Goal: Task Accomplishment & Management: Complete application form

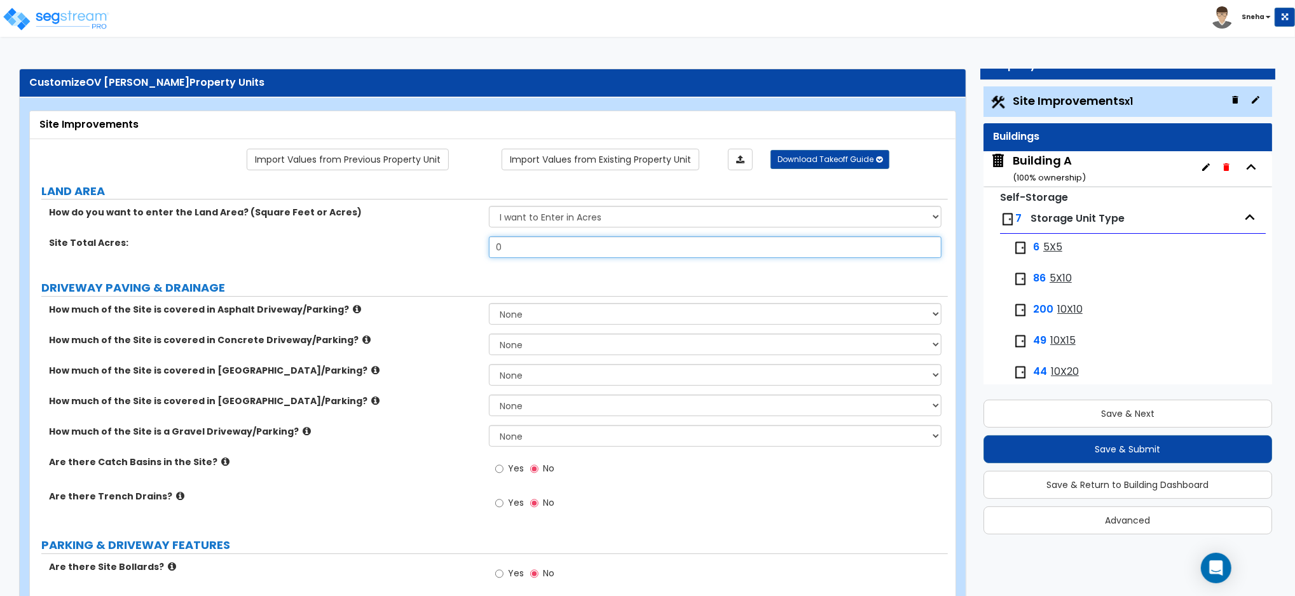
drag, startPoint x: 540, startPoint y: 237, endPoint x: 456, endPoint y: 276, distance: 92.4
type input "2.73"
click at [480, 257] on div "Site Total Acres: 2.73" at bounding box center [489, 251] width 918 height 31
click at [1041, 156] on div "Building A ( 100 % ownership)" at bounding box center [1049, 169] width 73 height 32
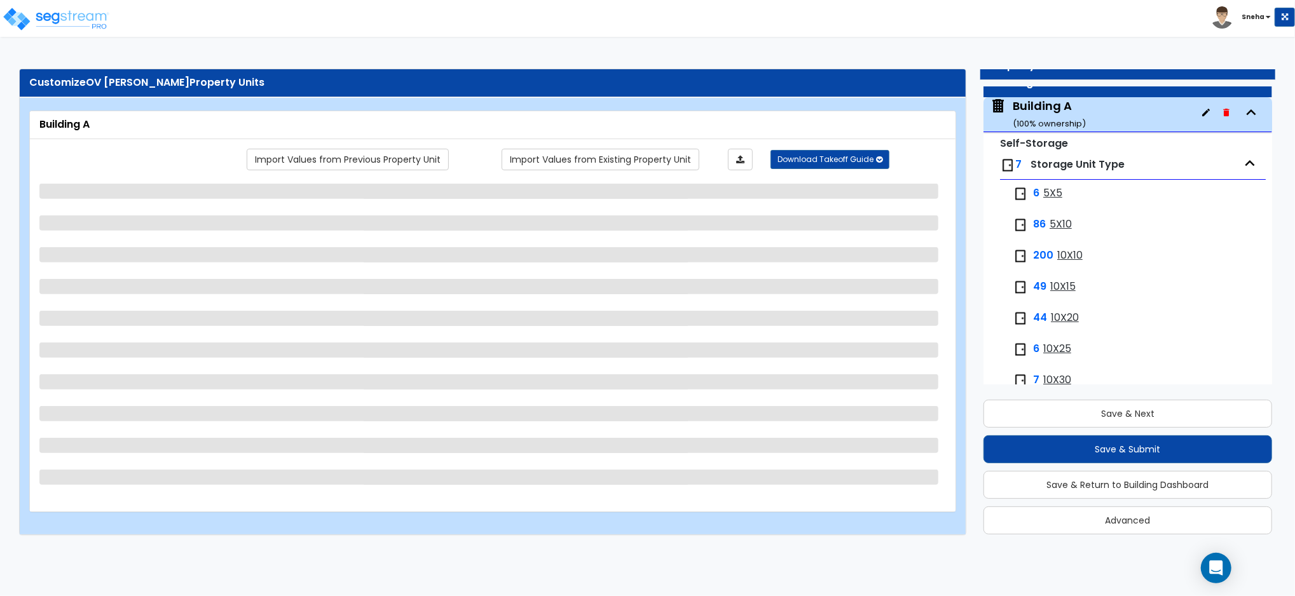
scroll to position [65, 0]
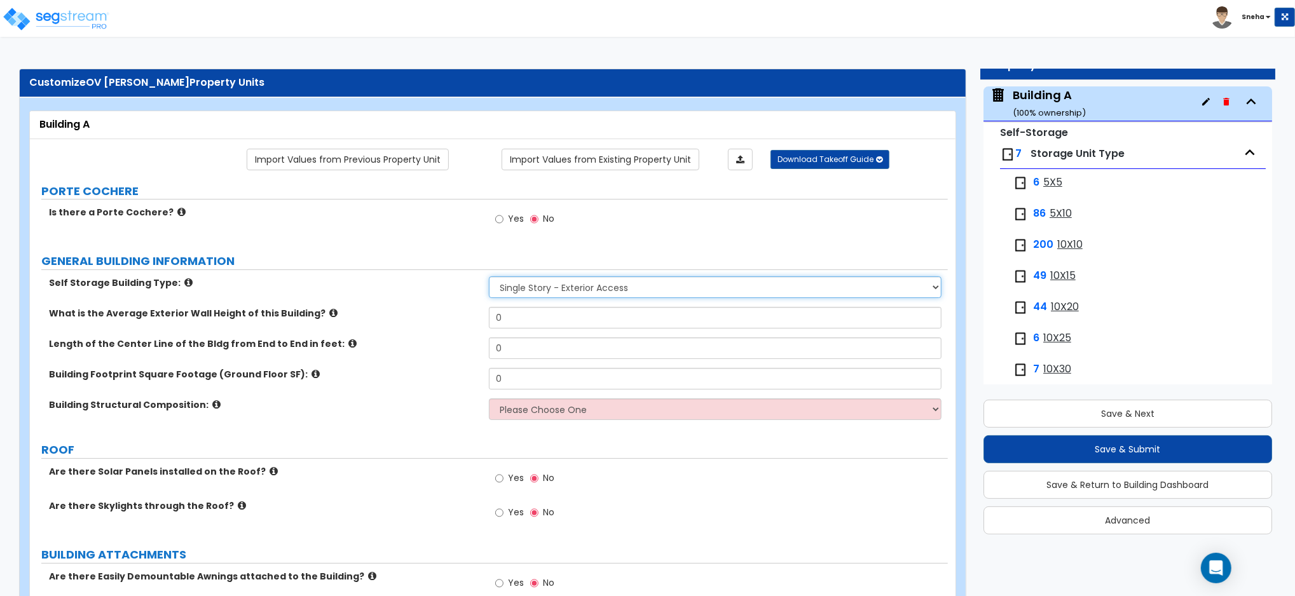
click at [500, 291] on select "Single Story - Exterior Access Multi-story - Interior/Exterior Access" at bounding box center [715, 288] width 453 height 22
select select "2"
click at [489, 277] on select "Single Story - Exterior Access Multi-story - Interior/Exterior Access" at bounding box center [715, 288] width 453 height 22
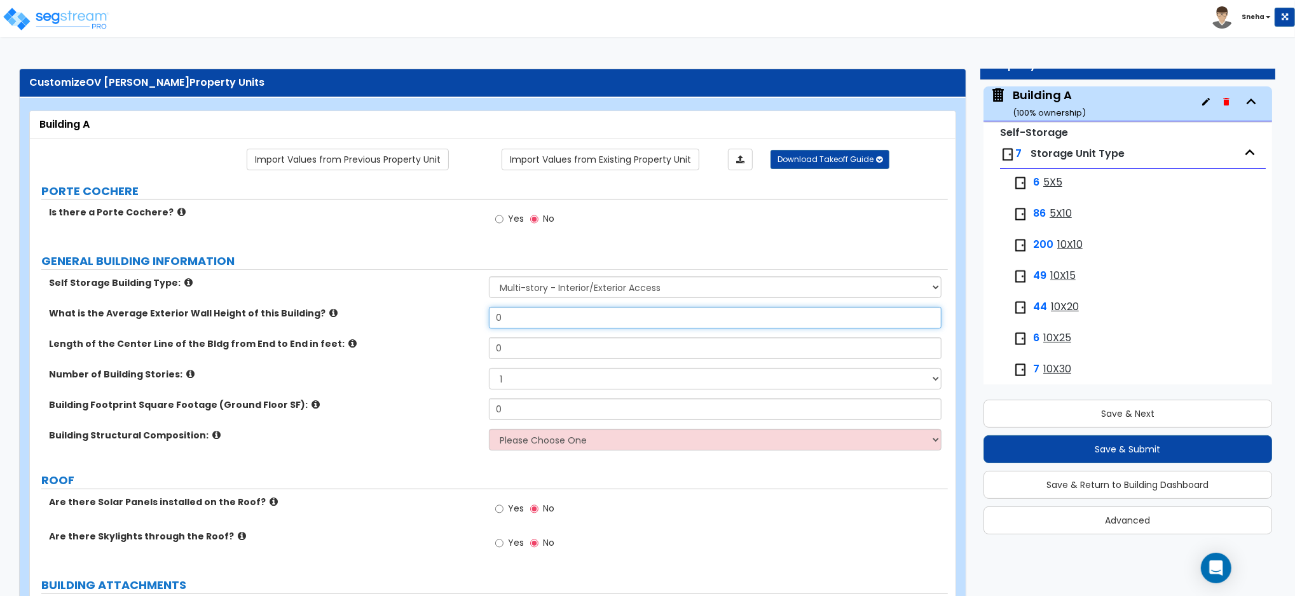
drag, startPoint x: 597, startPoint y: 323, endPoint x: 373, endPoint y: 349, distance: 225.9
click at [373, 349] on div "Self Storage Building Type: Single Story - Exterior Access Multi-story - Interi…" at bounding box center [488, 368] width 899 height 183
type input "35"
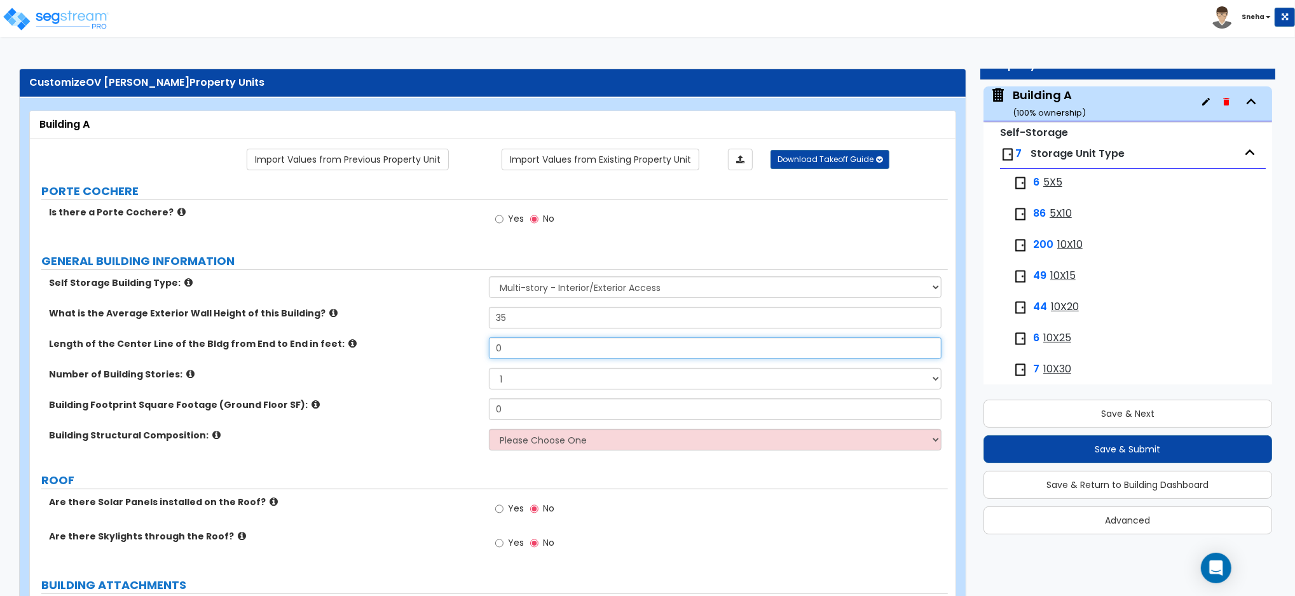
drag, startPoint x: 516, startPoint y: 350, endPoint x: 489, endPoint y: 350, distance: 26.7
click at [489, 350] on input "0" at bounding box center [715, 349] width 453 height 22
type input "245"
click at [516, 382] on select "1 2 3 4 5" at bounding box center [715, 379] width 453 height 22
select select "3"
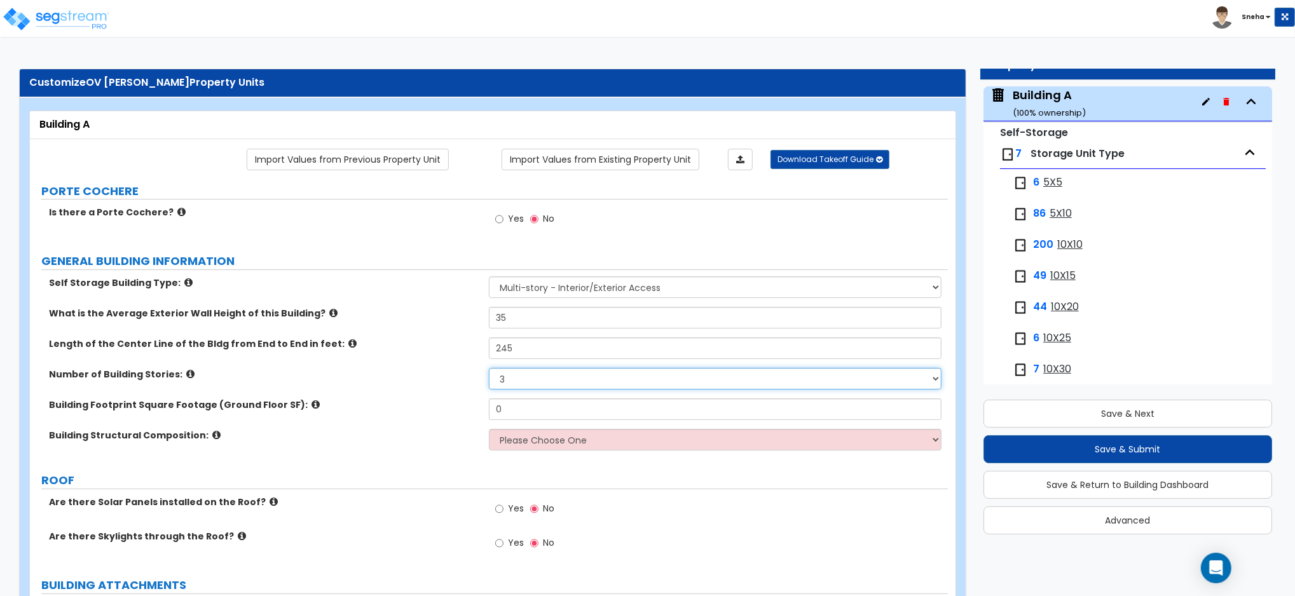
click at [489, 368] on select "1 2 3 4 5" at bounding box center [715, 379] width 453 height 22
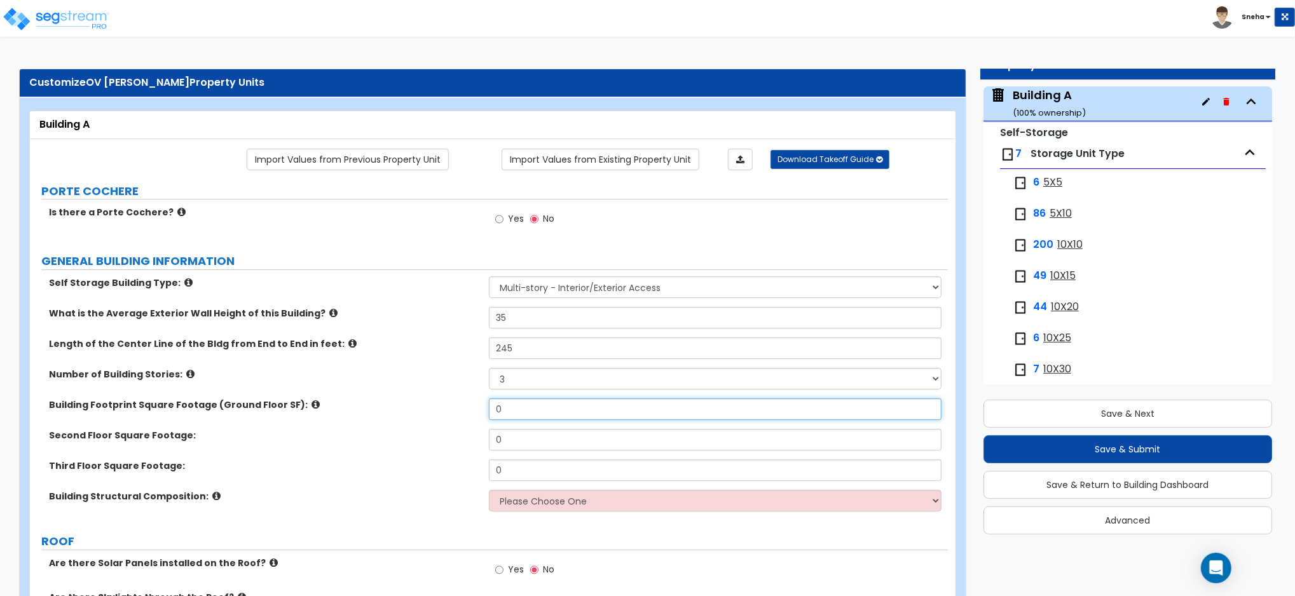
drag, startPoint x: 522, startPoint y: 414, endPoint x: 495, endPoint y: 414, distance: 26.7
click at [495, 414] on input "0" at bounding box center [715, 410] width 453 height 22
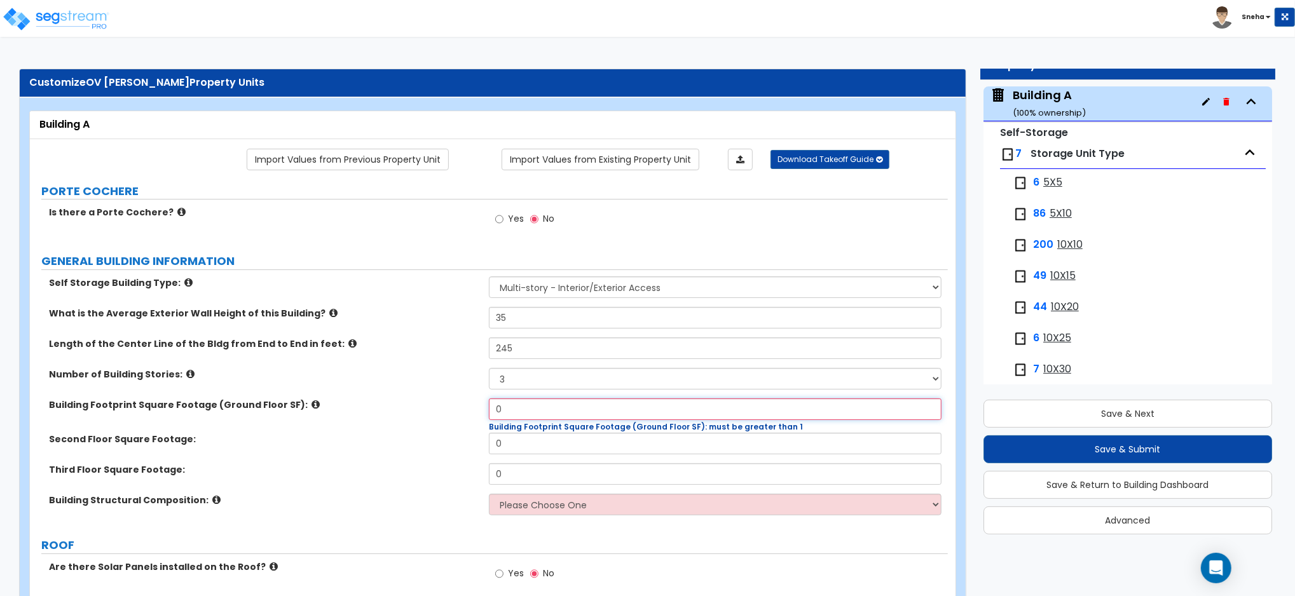
click at [507, 404] on input "0" at bounding box center [715, 410] width 453 height 22
drag, startPoint x: 505, startPoint y: 407, endPoint x: 492, endPoint y: 407, distance: 12.7
click at [492, 407] on input "0" at bounding box center [715, 410] width 453 height 22
type input "20,200"
click at [454, 449] on div "Second Floor Square Footage: 0" at bounding box center [489, 448] width 918 height 31
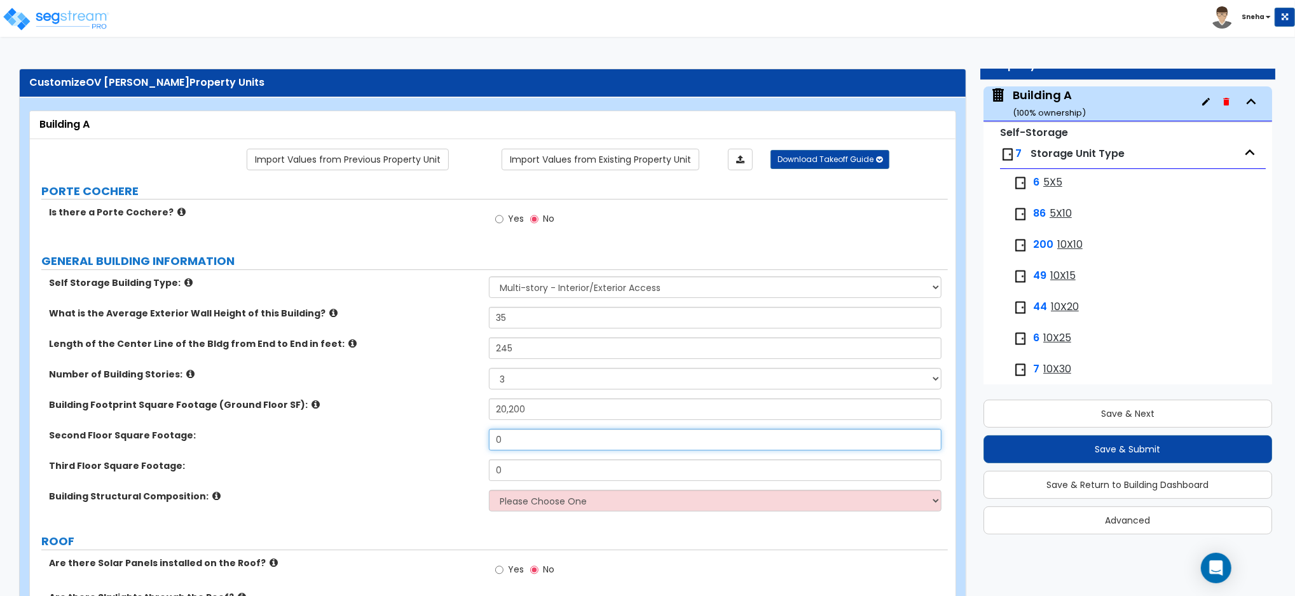
drag, startPoint x: 512, startPoint y: 444, endPoint x: 464, endPoint y: 445, distance: 48.3
click at [464, 445] on div "Second Floor Square Footage: 0" at bounding box center [489, 444] width 918 height 31
type input "20,200"
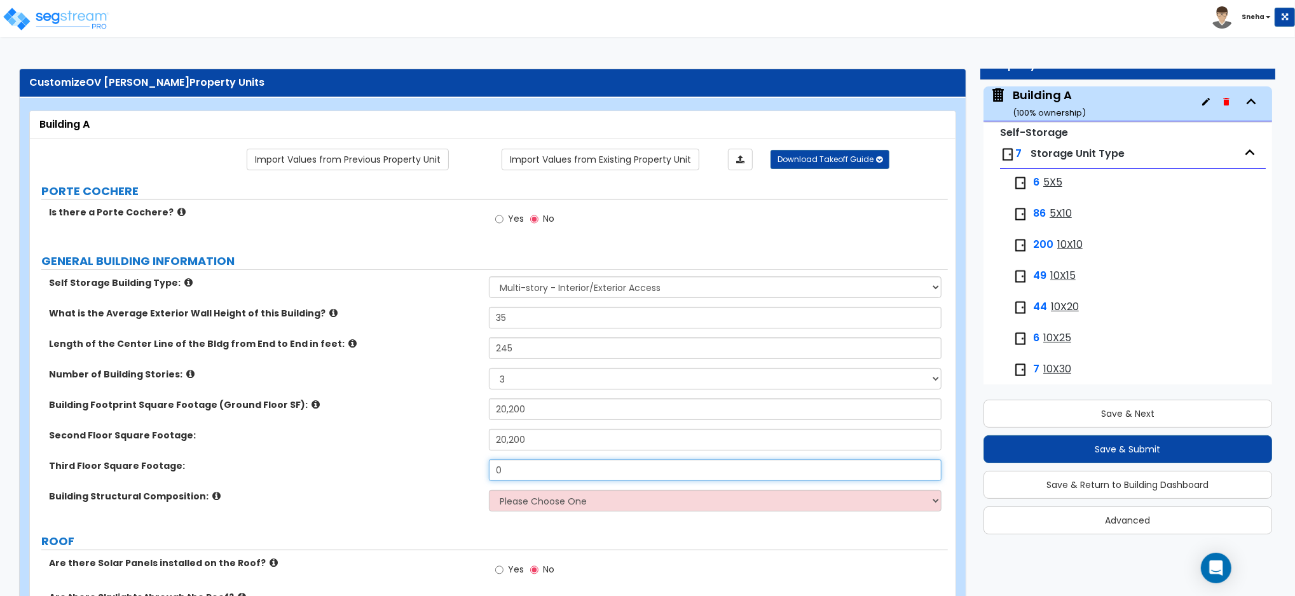
drag, startPoint x: 520, startPoint y: 477, endPoint x: 471, endPoint y: 480, distance: 49.1
click at [471, 480] on div "Third Floor Square Footage: 0" at bounding box center [489, 475] width 918 height 31
type input "20,200"
click at [537, 496] on select "Please Choose One Tilt-up Wall Construction Reinforced Concrete Structural Stee…" at bounding box center [715, 501] width 453 height 22
select select "8"
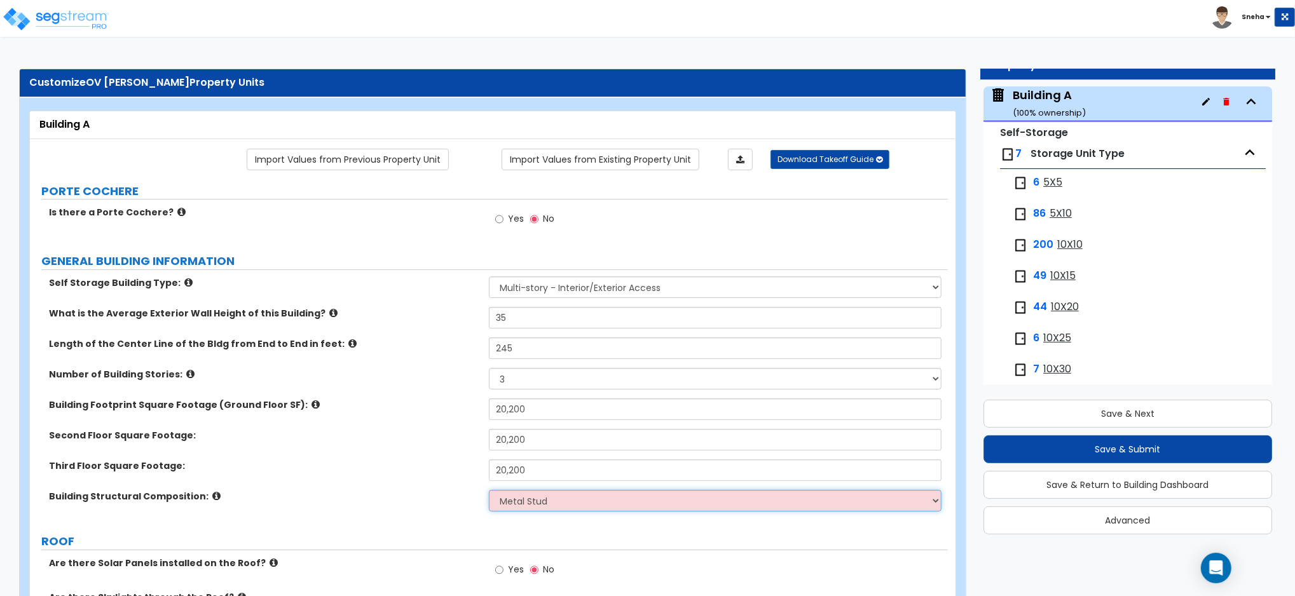
click at [489, 490] on select "Please Choose One Tilt-up Wall Construction Reinforced Concrete Structural Stee…" at bounding box center [715, 501] width 453 height 22
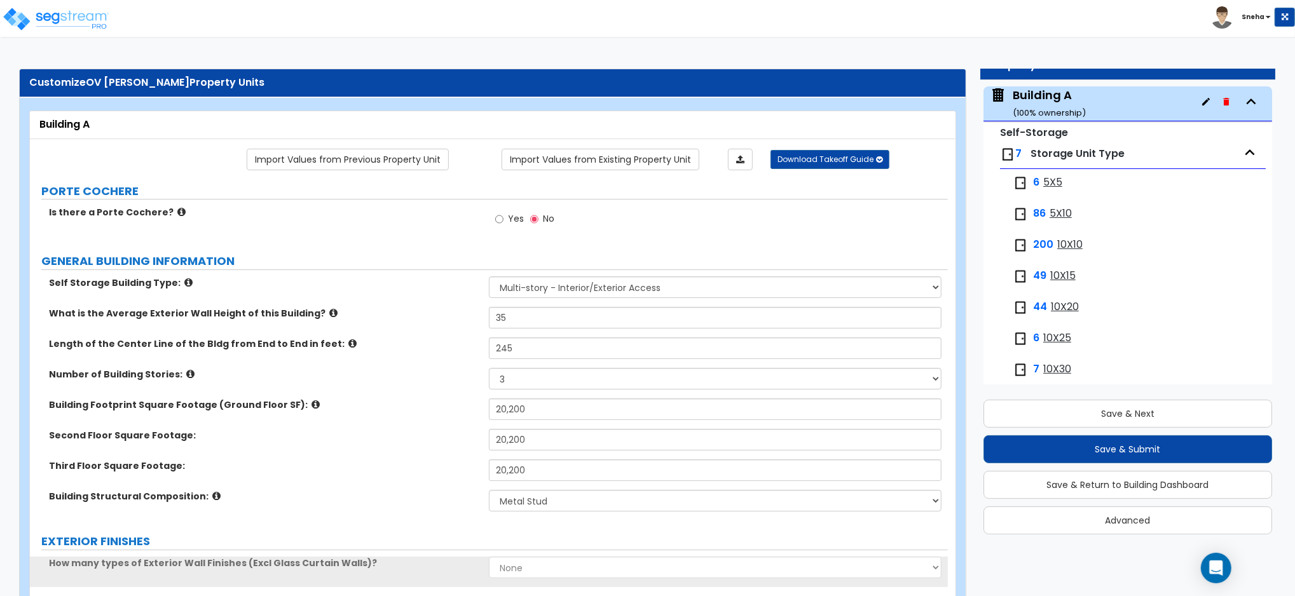
click at [450, 473] on div "Third Floor Square Footage: 20,200" at bounding box center [489, 475] width 918 height 31
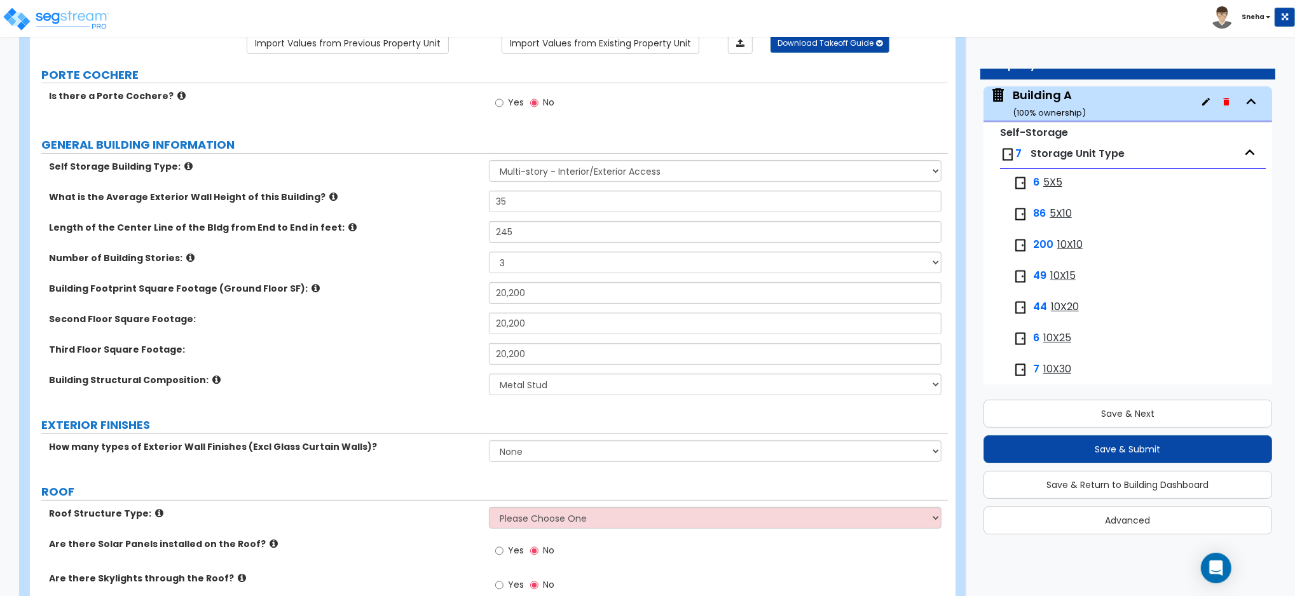
scroll to position [254, 0]
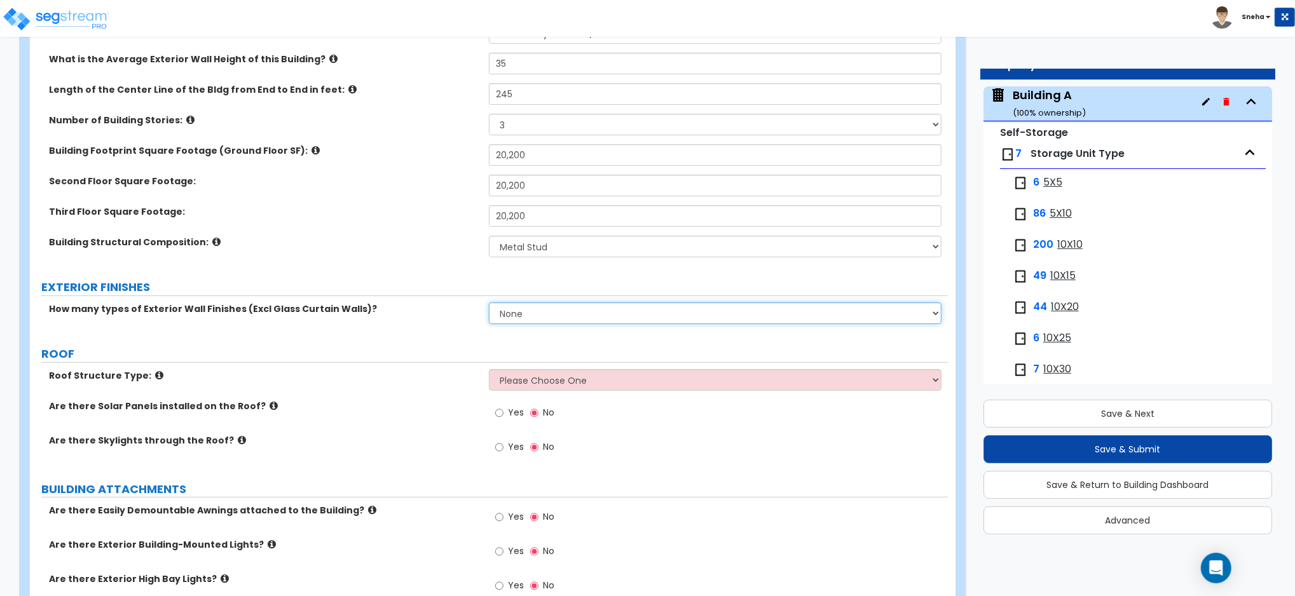
click at [544, 312] on select "None 1 2 3" at bounding box center [715, 314] width 453 height 22
select select "1"
click at [489, 303] on select "None 1 2 3" at bounding box center [715, 314] width 453 height 22
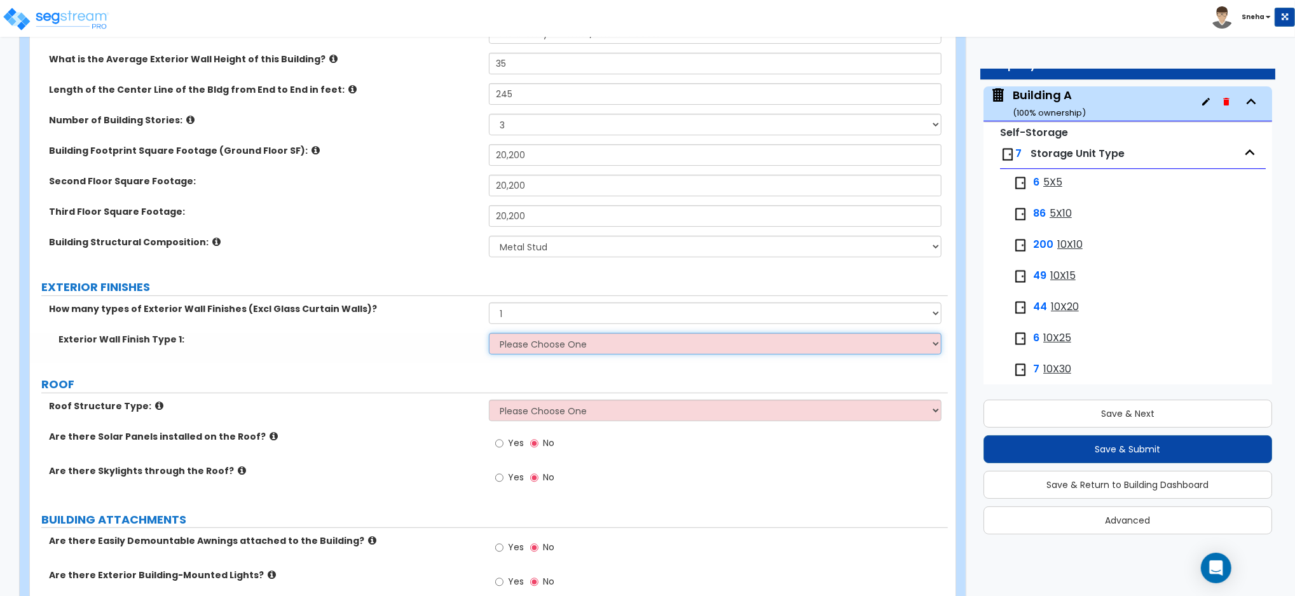
click at [531, 347] on select "Please Choose One No Finish/Shared Wall No Wall Brick Veneer Stone Veneer Wood …" at bounding box center [715, 344] width 453 height 22
select select "6"
click at [489, 333] on select "Please Choose One No Finish/Shared Wall No Wall Brick Veneer Stone Veneer Wood …" at bounding box center [715, 344] width 453 height 22
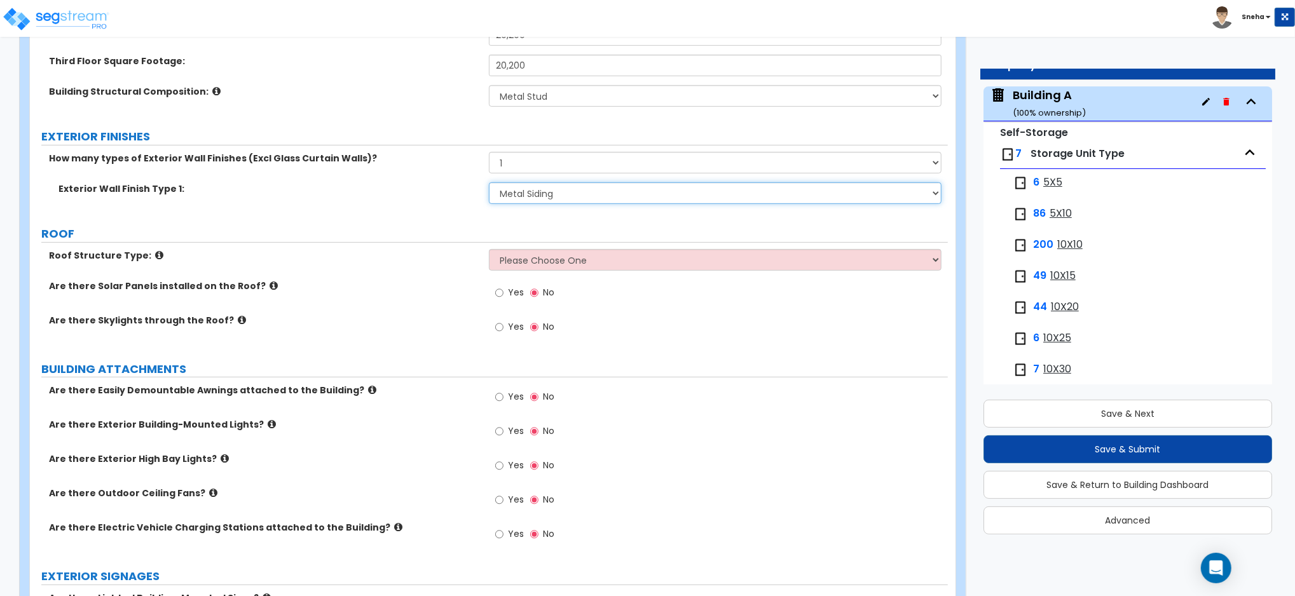
scroll to position [509, 0]
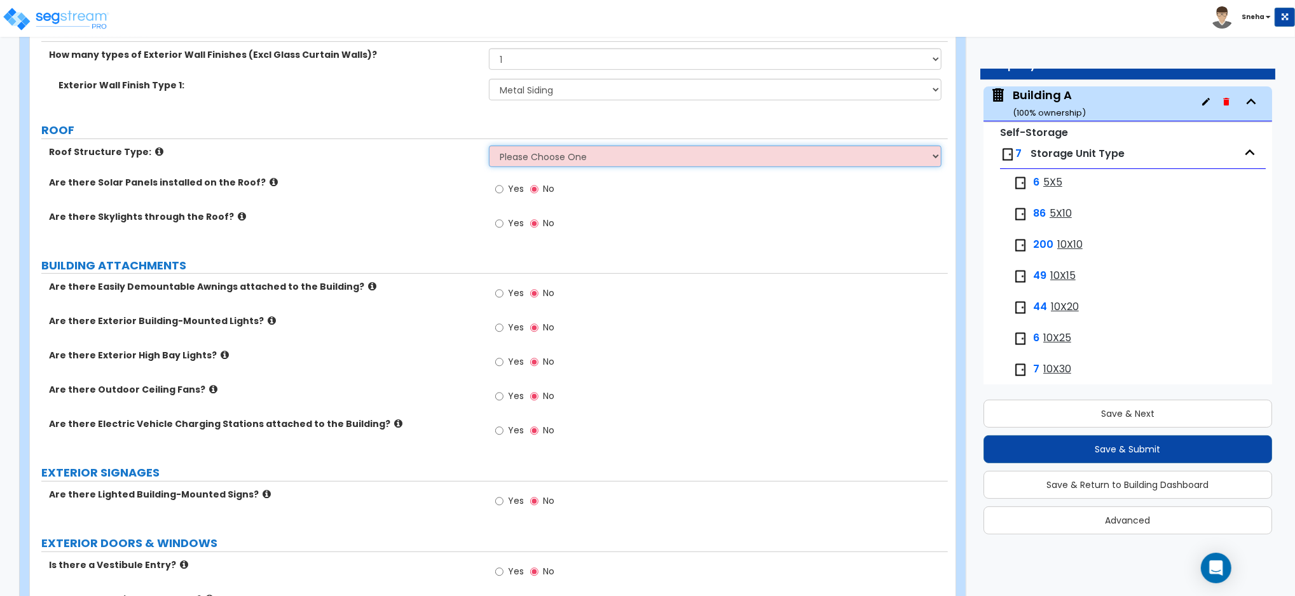
click at [584, 160] on select "Please Choose One [PERSON_NAME] Roof Flat Roof Hybrid [PERSON_NAME] & Flat Roof" at bounding box center [715, 157] width 453 height 22
select select "2"
click at [489, 146] on select "Please Choose One [PERSON_NAME] Roof Flat Roof Hybrid [PERSON_NAME] & Flat Roof" at bounding box center [715, 157] width 453 height 22
